Goal: Understand process/instructions: Learn how to perform a task or action

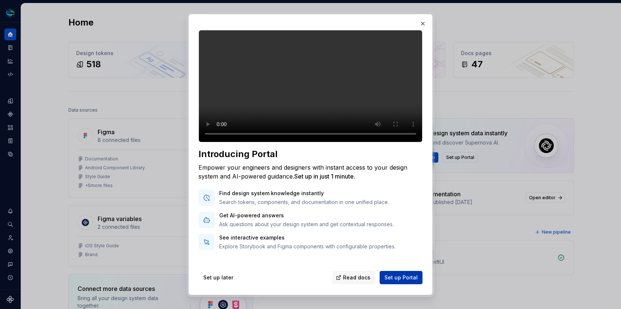
click at [396, 283] on button "Set up Portal" at bounding box center [401, 277] width 43 height 13
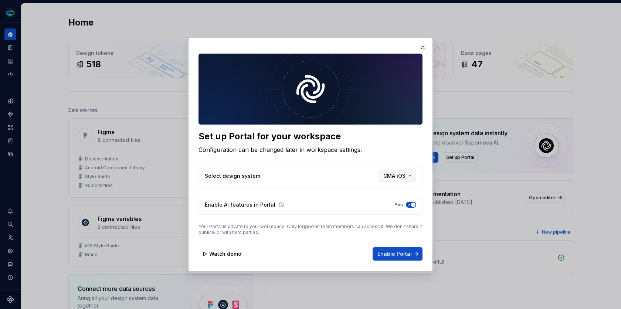
click at [404, 168] on div "Select design system CMA iOS" at bounding box center [311, 176] width 224 height 26
click at [404, 172] on button "CMA iOS" at bounding box center [398, 175] width 38 height 13
click at [402, 146] on div "Set up Portal for your workspace Configuration can be changed later in workspac…" at bounding box center [310, 154] width 621 height 309
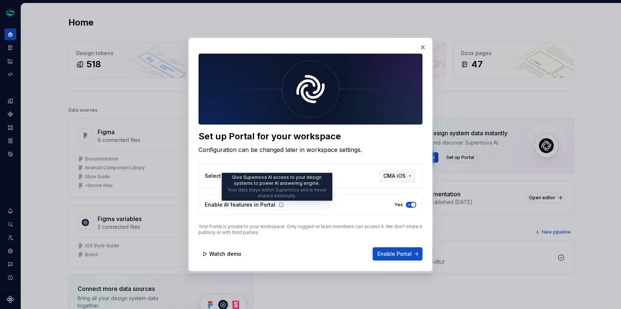
click at [278, 205] on icon at bounding box center [281, 205] width 6 height 6
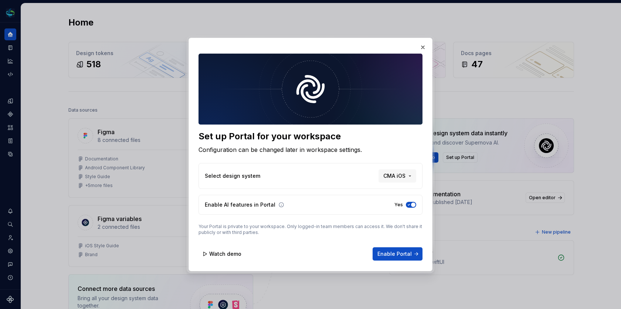
click at [278, 206] on icon at bounding box center [281, 205] width 6 height 6
click at [213, 254] on span "Watch demo" at bounding box center [225, 253] width 32 height 7
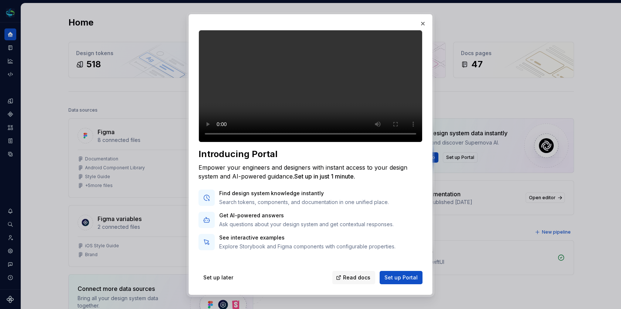
click at [286, 197] on p "Find design system knowledge instantly" at bounding box center [304, 193] width 170 height 7
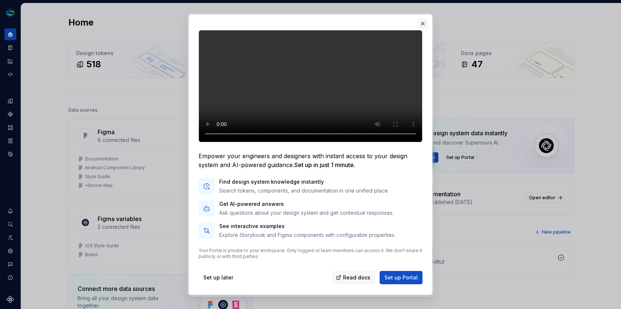
click at [422, 24] on button "button" at bounding box center [423, 23] width 10 height 10
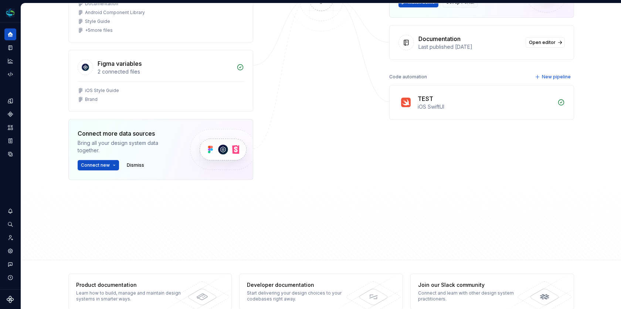
scroll to position [167, 0]
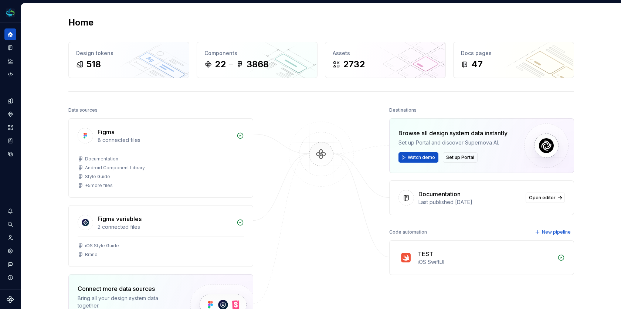
click at [422, 162] on div "Browse all design system data instantly Set up Portal and discover Supernova AI…" at bounding box center [481, 145] width 185 height 55
click at [422, 160] on button "Watch demo" at bounding box center [419, 157] width 40 height 10
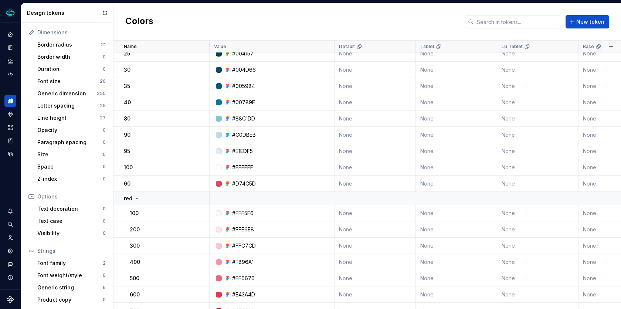
scroll to position [587, 0]
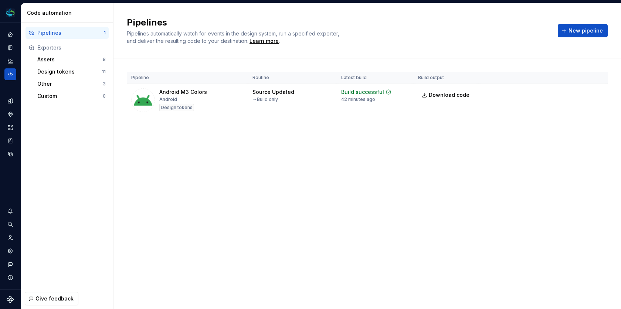
click at [574, 193] on div "Pipelines Pipelines automatically watch for events in the design system, run a …" at bounding box center [368, 156] width 508 height 306
click at [459, 278] on div "Pipelines Pipelines automatically watch for events in the design system, run a …" at bounding box center [368, 156] width 508 height 306
